Goal: Transaction & Acquisition: Purchase product/service

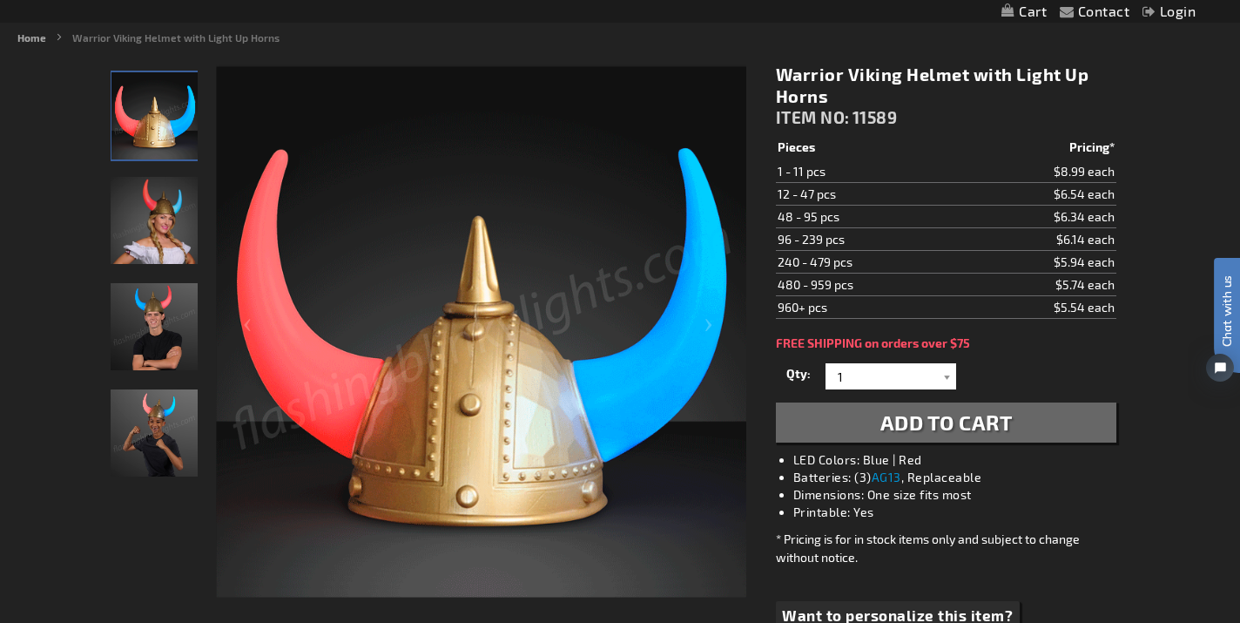
scroll to position [138, 0]
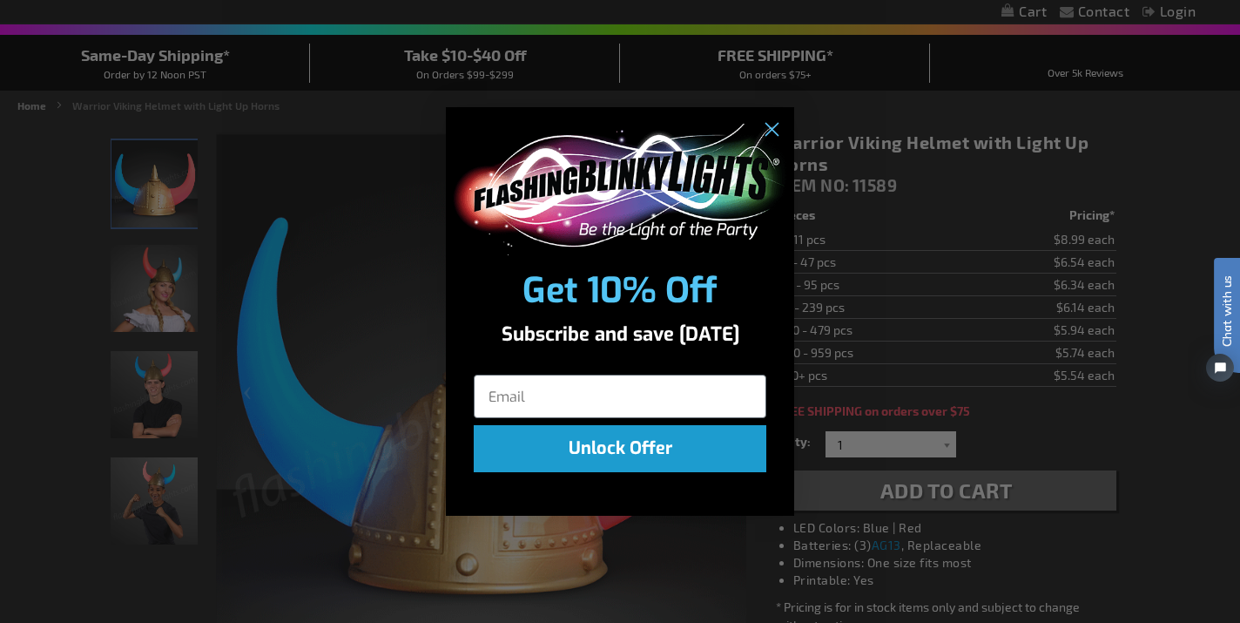
click at [698, 546] on div "Close dialog Get 10% Off Subscribe and save [DATE] Unlock Offer Submit" at bounding box center [620, 311] width 1240 height 623
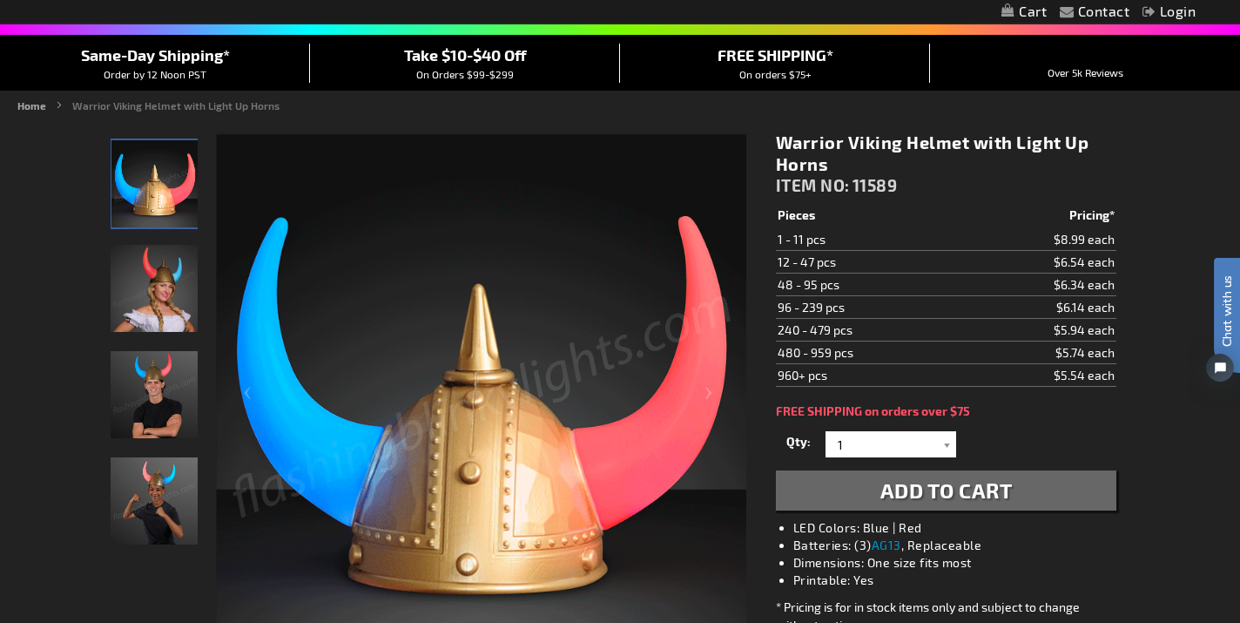
click at [904, 488] on span "Add to Cart" at bounding box center [946, 489] width 132 height 25
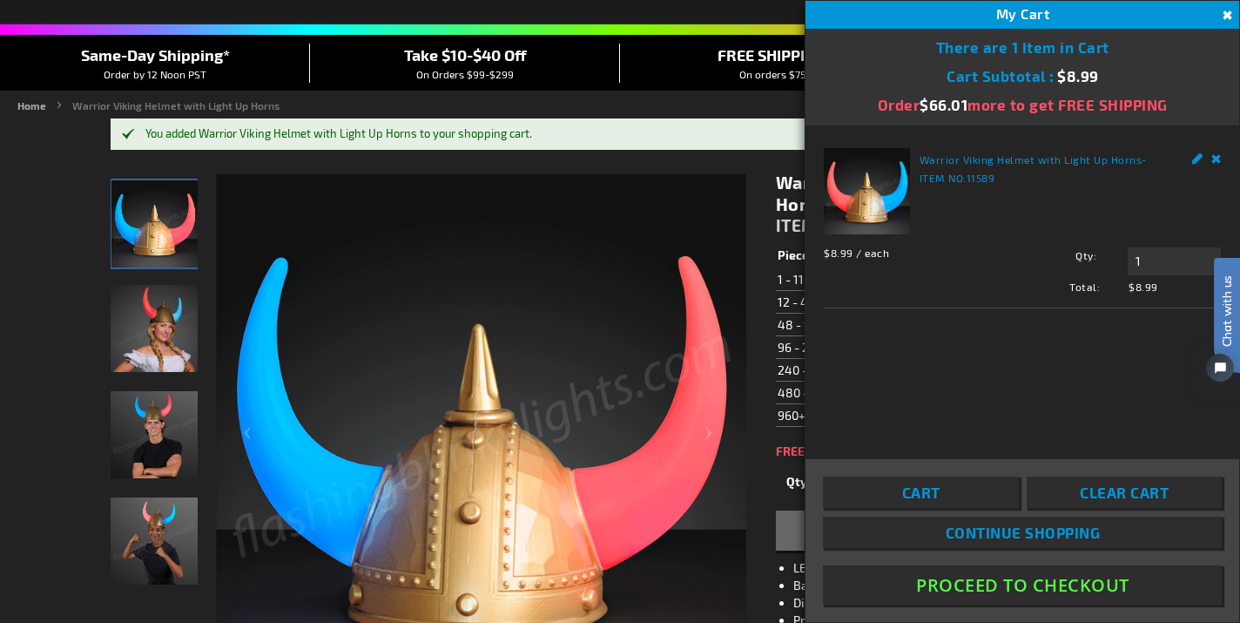
click at [934, 489] on span "Cart" at bounding box center [920, 491] width 38 height 17
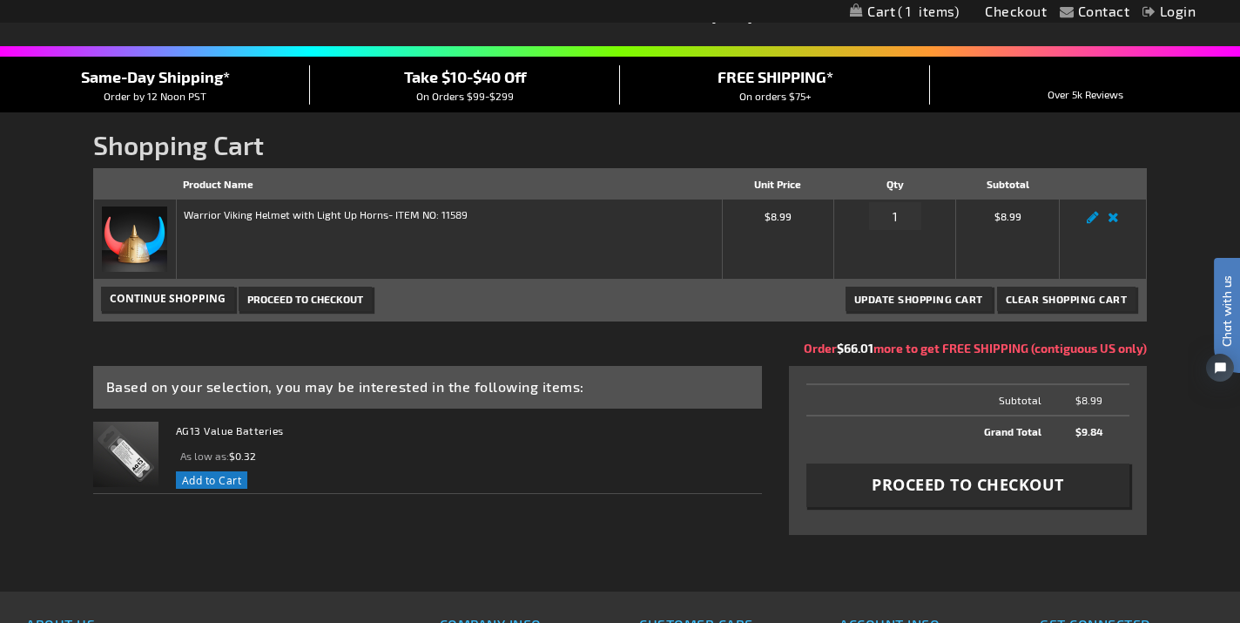
scroll to position [119, 0]
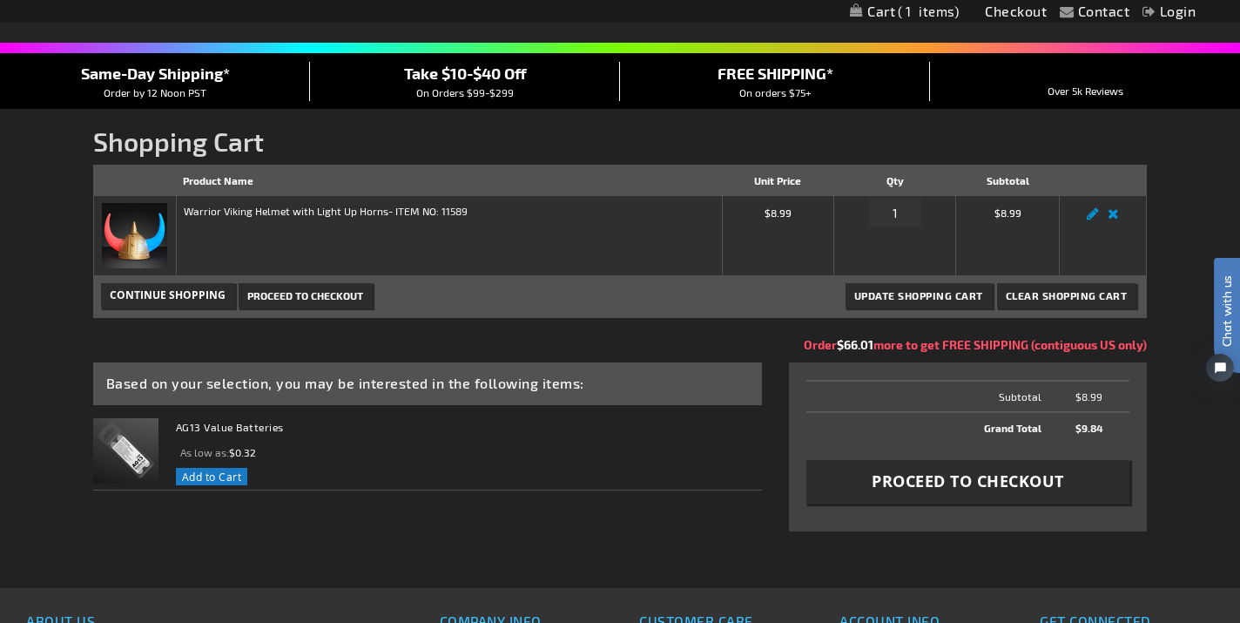
click at [934, 487] on span "Proceed to Checkout" at bounding box center [968, 481] width 192 height 22
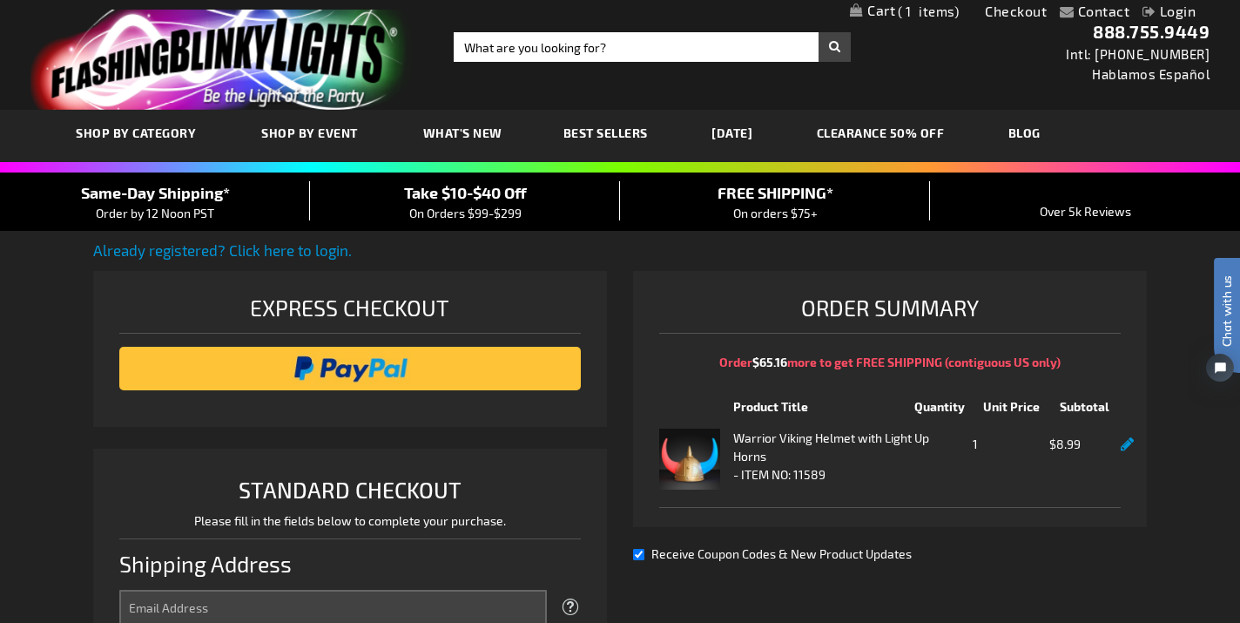
select select "US"
